Goal: Check status

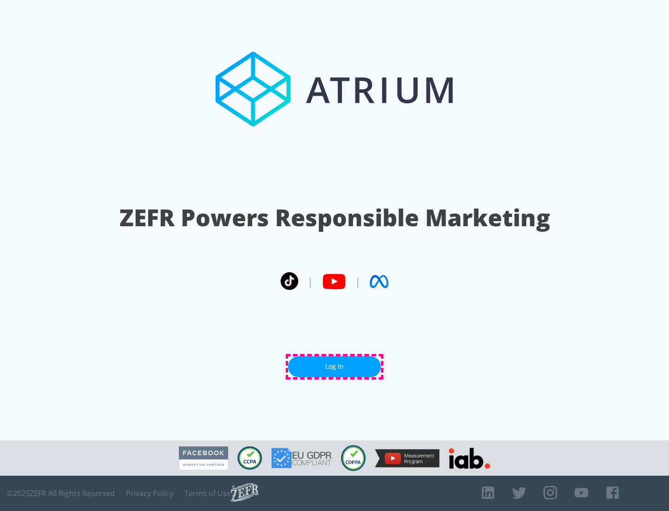
click at [334, 366] on link "Log In" at bounding box center [334, 366] width 93 height 21
